Goal: Information Seeking & Learning: Learn about a topic

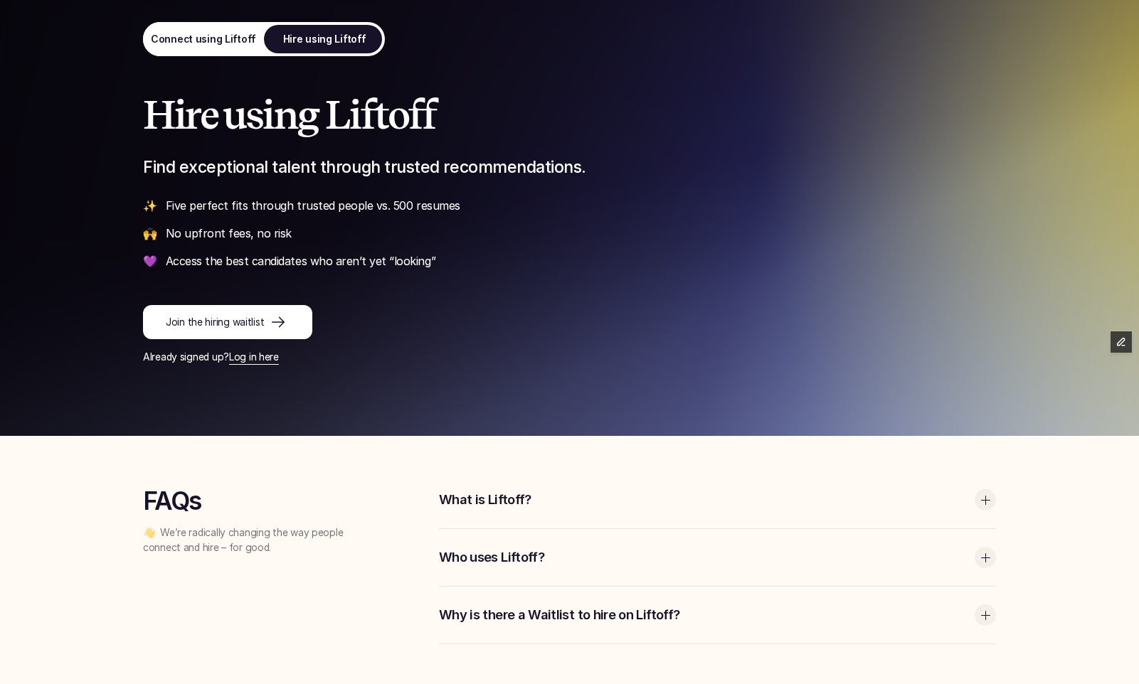
scroll to position [150, 0]
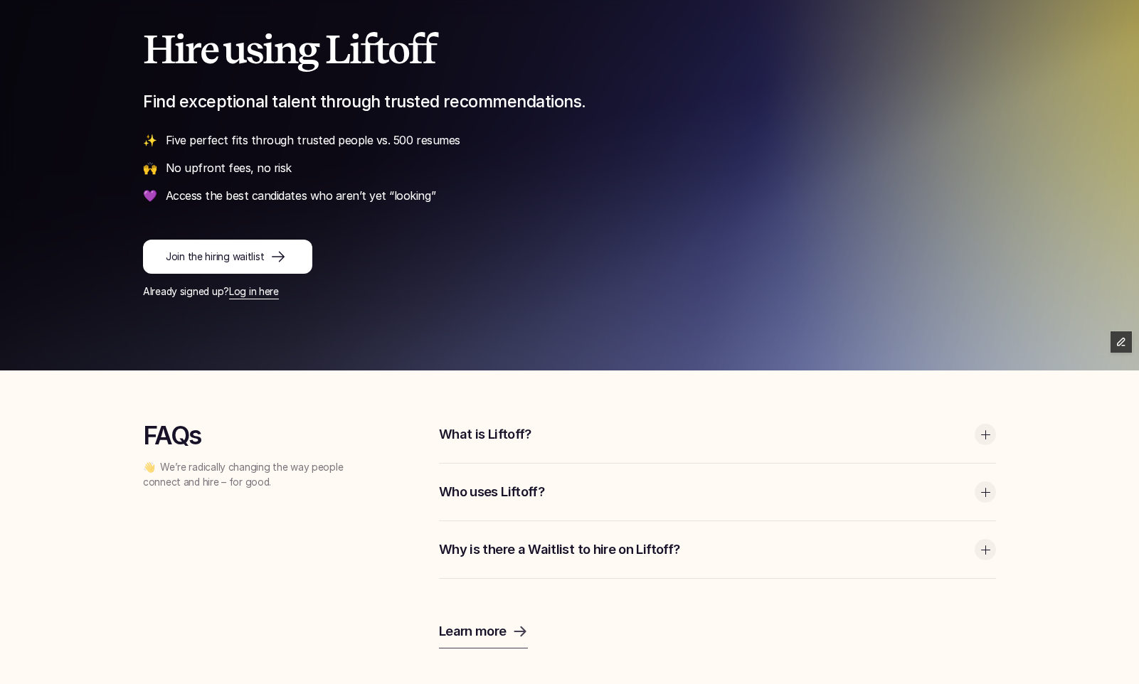
click at [869, 429] on p "What is Liftoff?" at bounding box center [703, 434] width 529 height 18
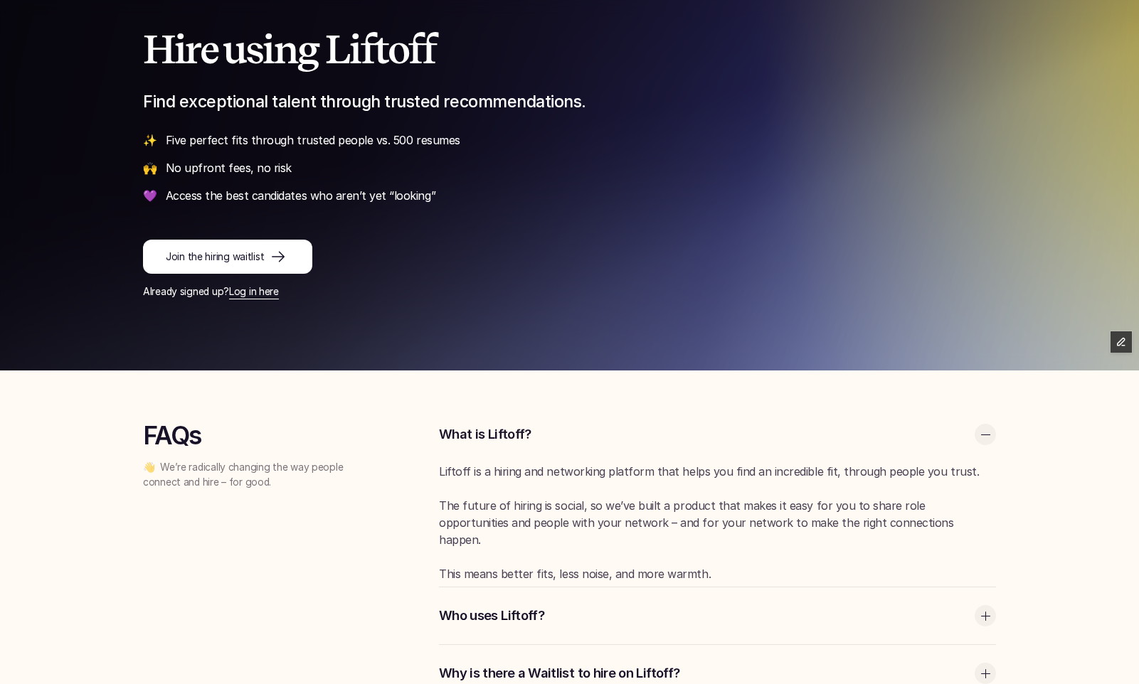
click at [869, 429] on p "What is Liftoff?" at bounding box center [703, 434] width 529 height 18
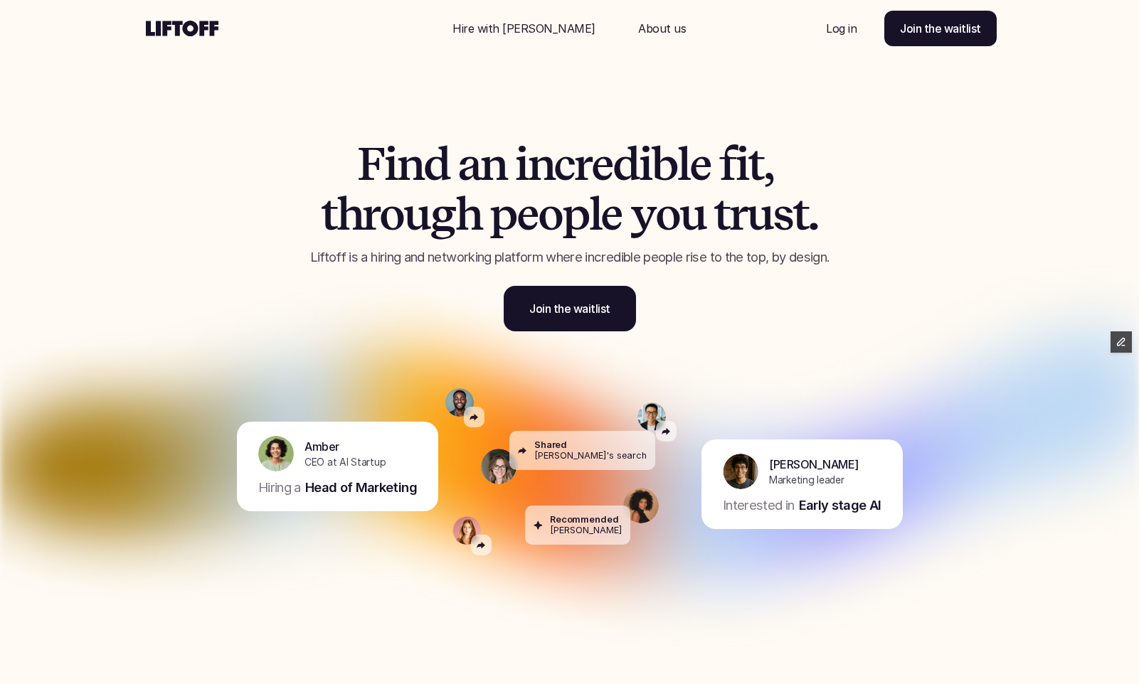
click at [514, 27] on p "Hire with Liftoff" at bounding box center [523, 28] width 143 height 17
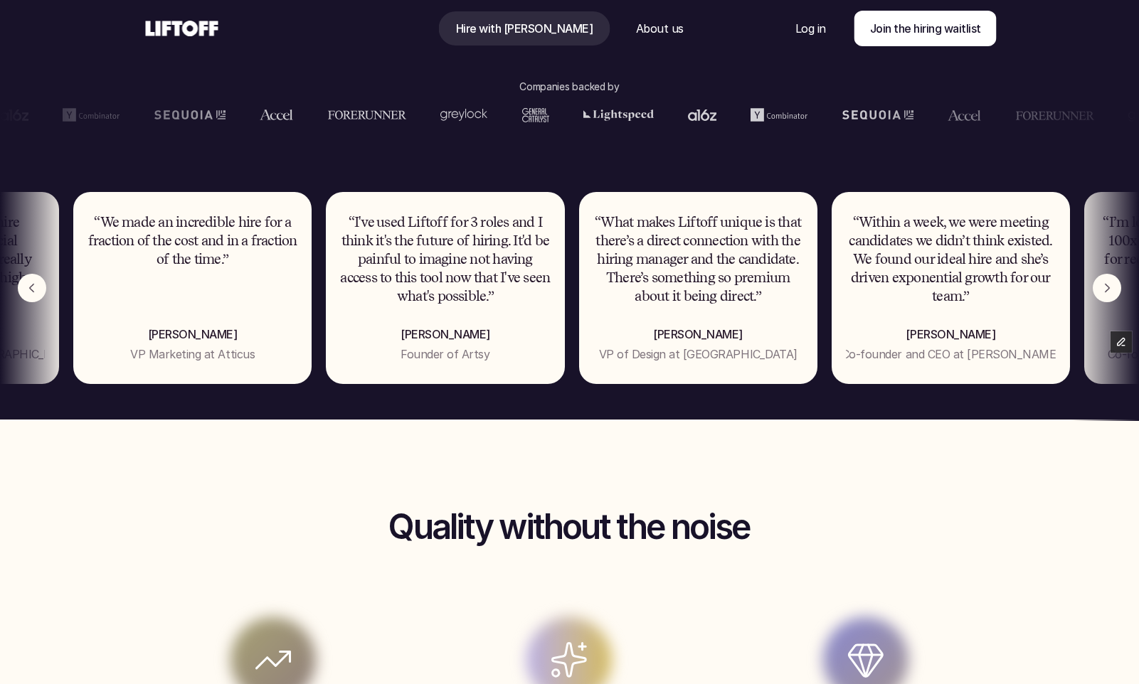
scroll to position [922, 0]
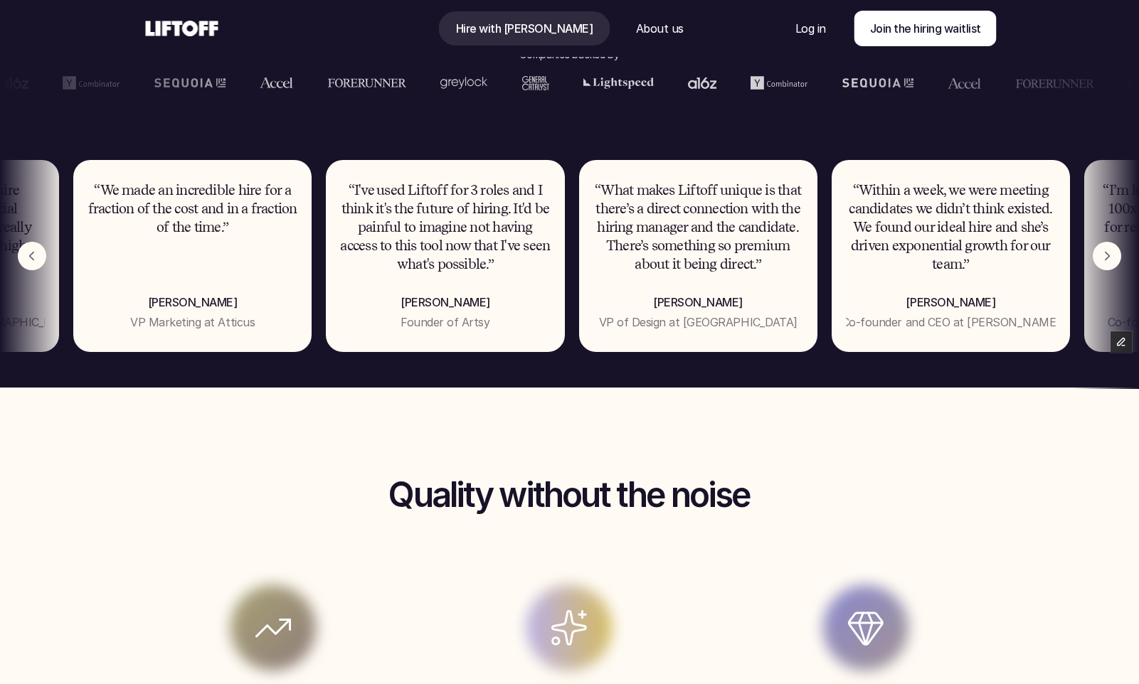
click at [40, 244] on div at bounding box center [34, 255] width 68 height 263
click at [35, 258] on img "Previous" at bounding box center [32, 256] width 28 height 28
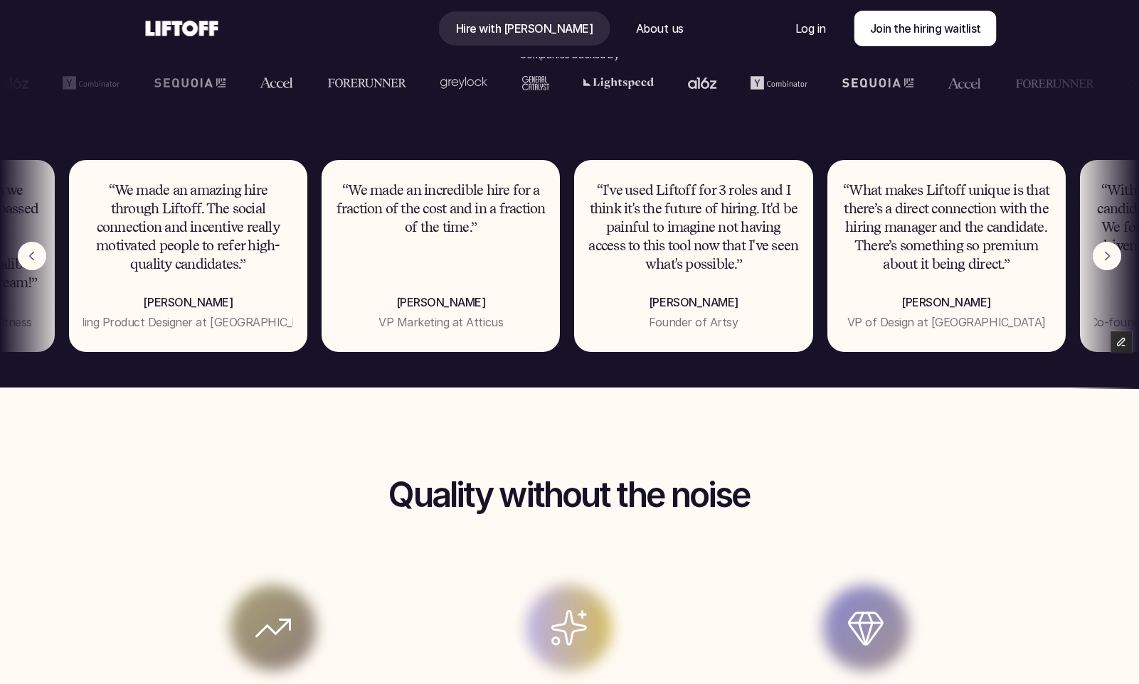
click at [35, 258] on img "Previous" at bounding box center [32, 256] width 28 height 28
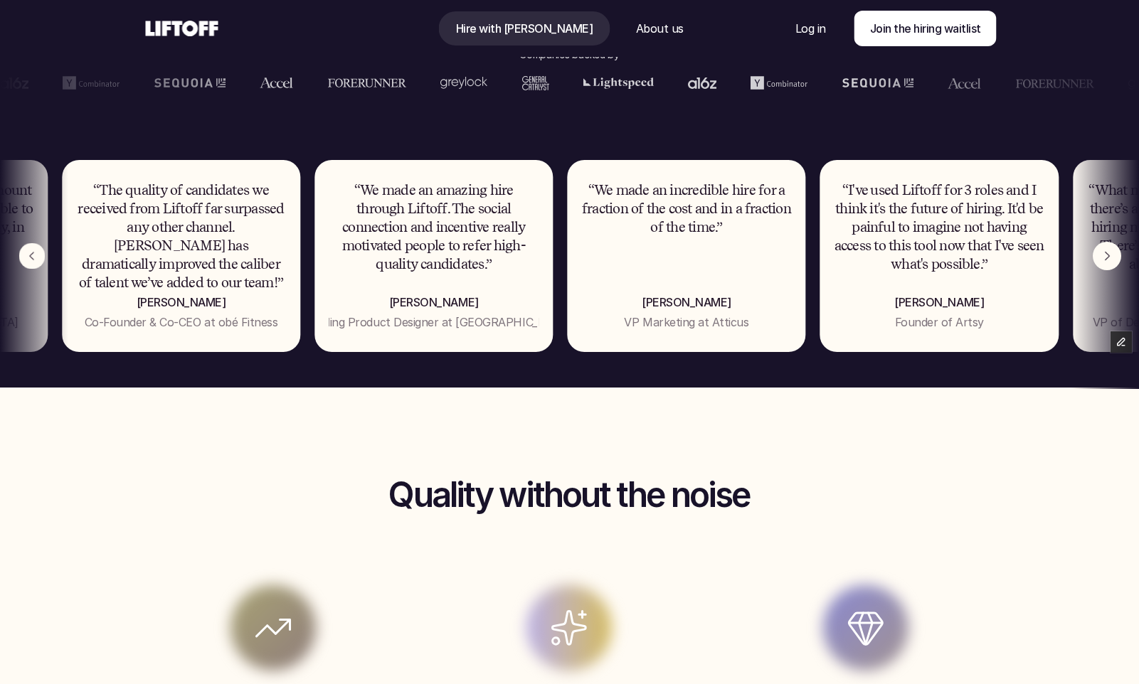
click at [35, 258] on img "Previous" at bounding box center [32, 256] width 26 height 26
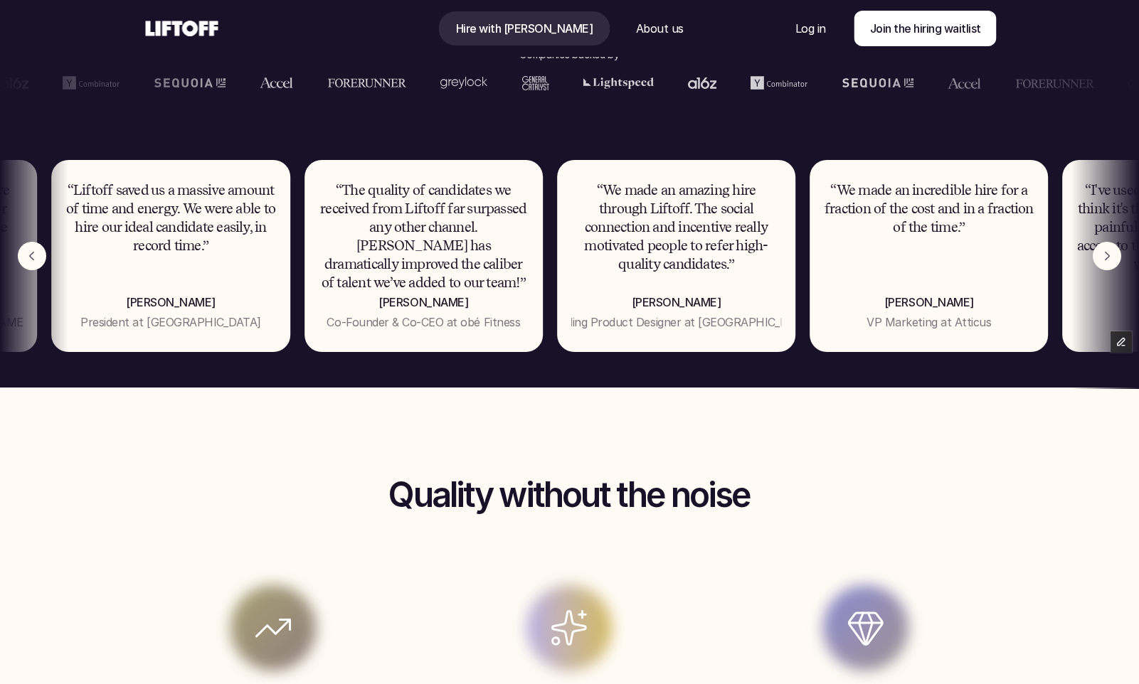
click at [35, 258] on img "Previous" at bounding box center [32, 256] width 28 height 28
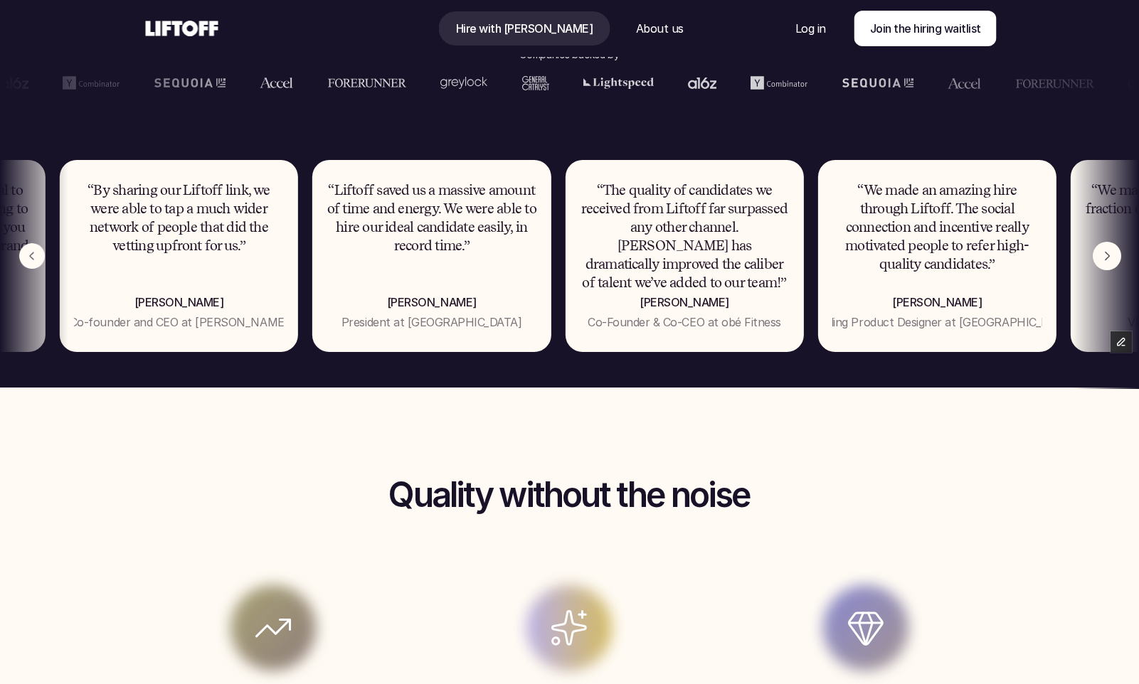
click at [35, 258] on img "Previous" at bounding box center [32, 256] width 26 height 26
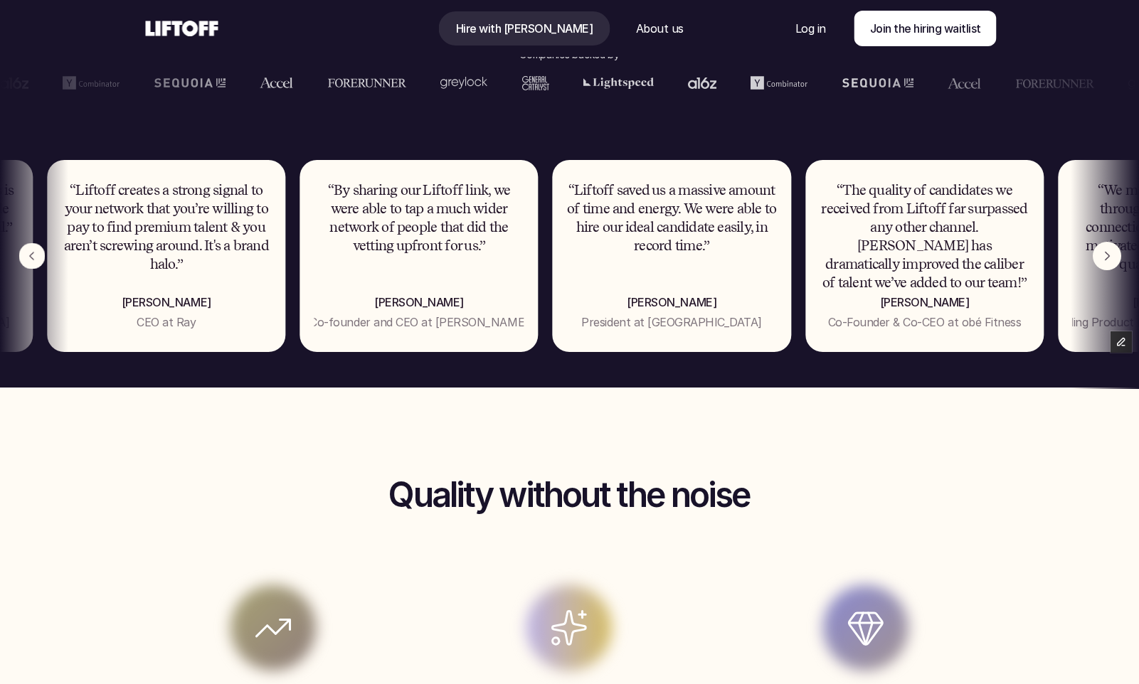
click at [35, 258] on img "Previous" at bounding box center [32, 256] width 26 height 26
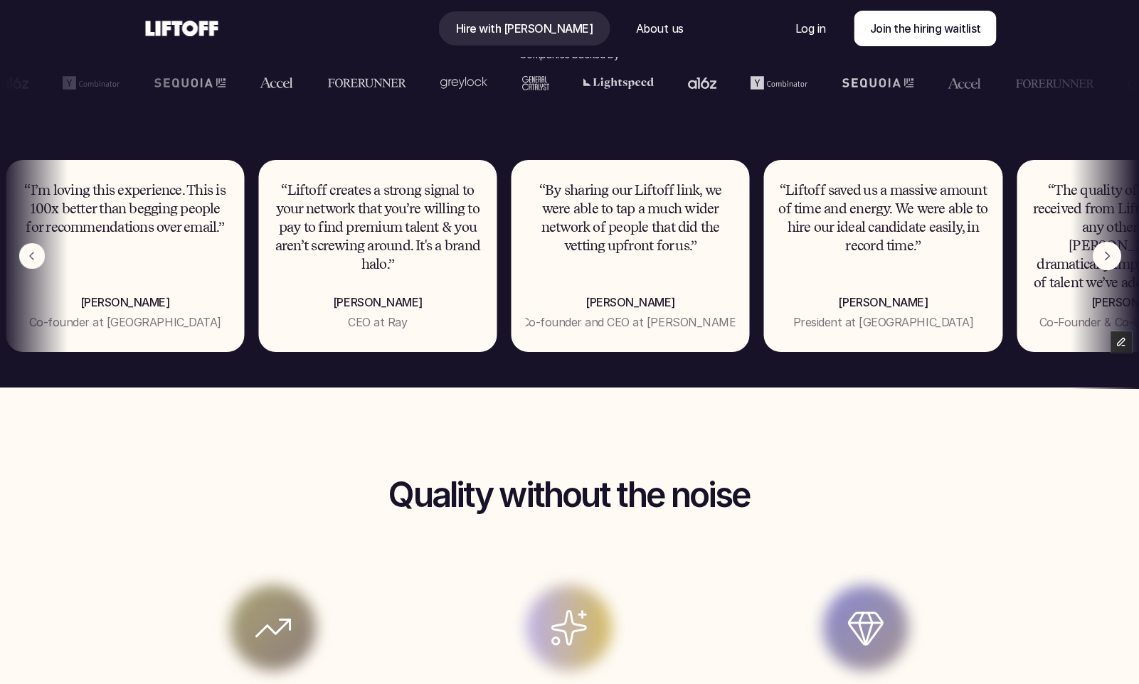
click at [35, 258] on img "Previous" at bounding box center [32, 256] width 26 height 26
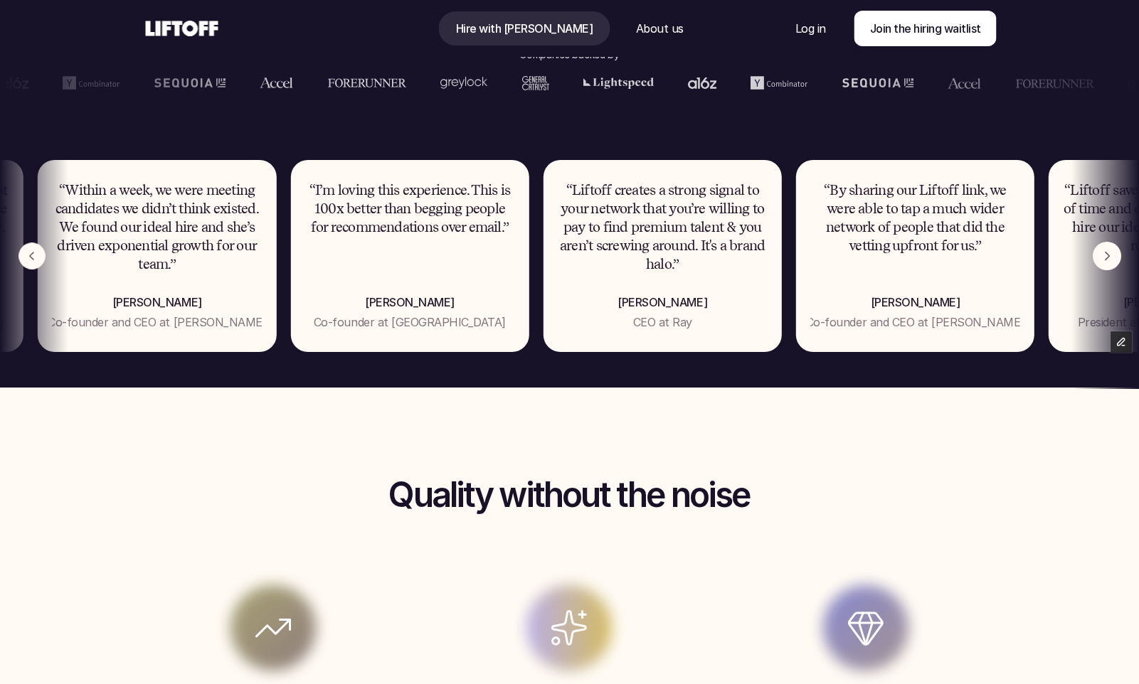
click at [35, 258] on img "Previous" at bounding box center [31, 256] width 26 height 26
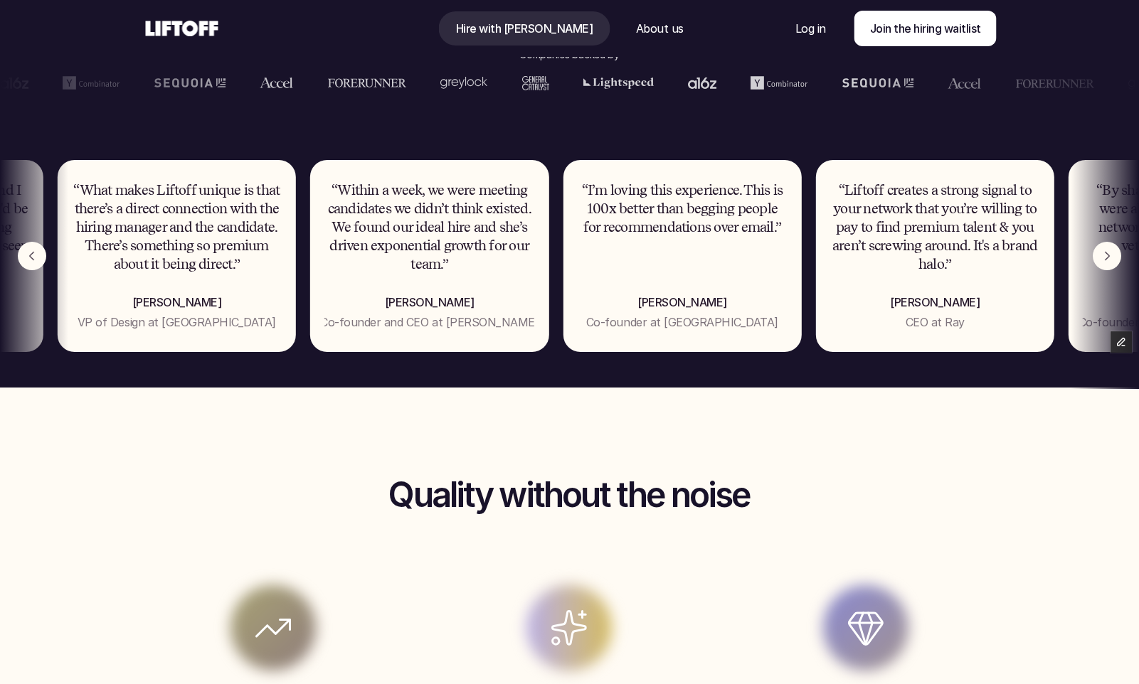
click at [35, 258] on img "Previous" at bounding box center [32, 256] width 28 height 28
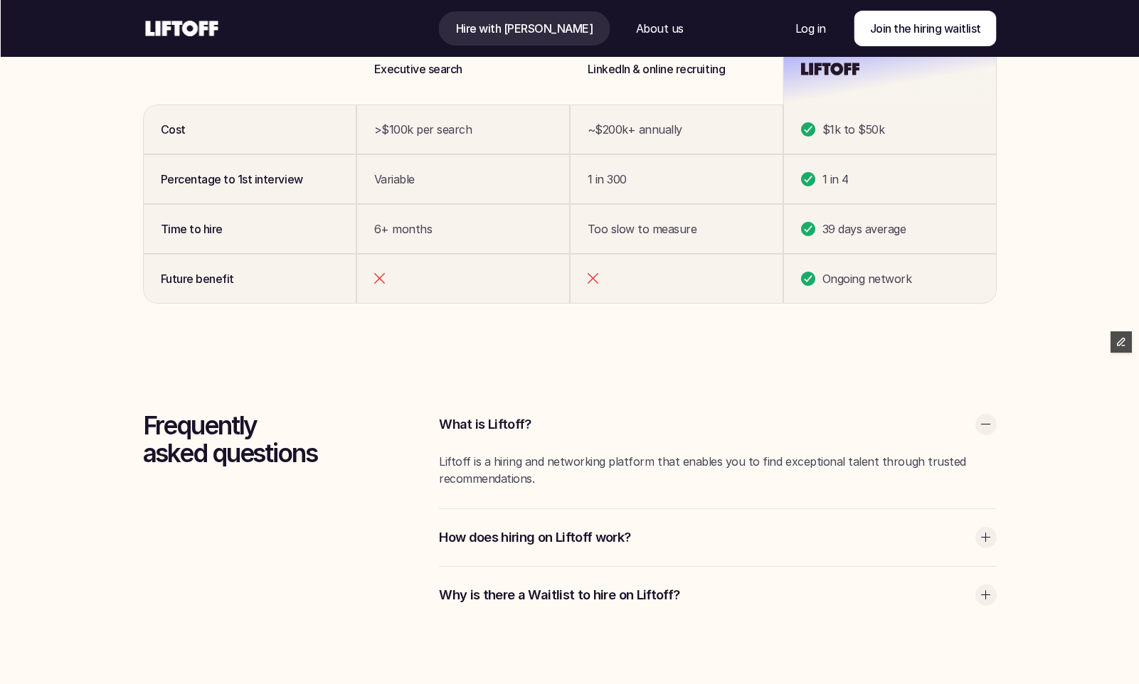
scroll to position [3804, 0]
